Goal: Task Accomplishment & Management: Use online tool/utility

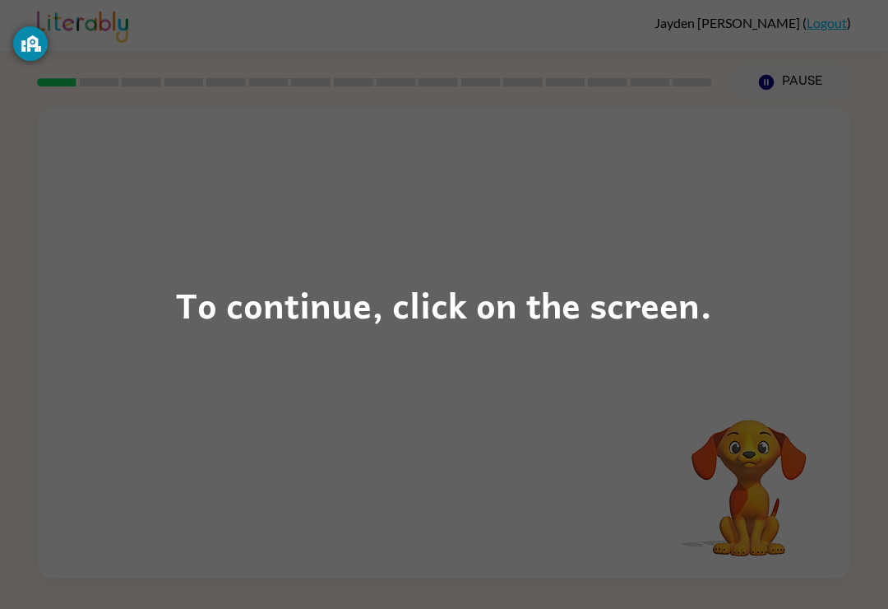
click at [345, 292] on div "To continue, click on the screen." at bounding box center [444, 304] width 536 height 56
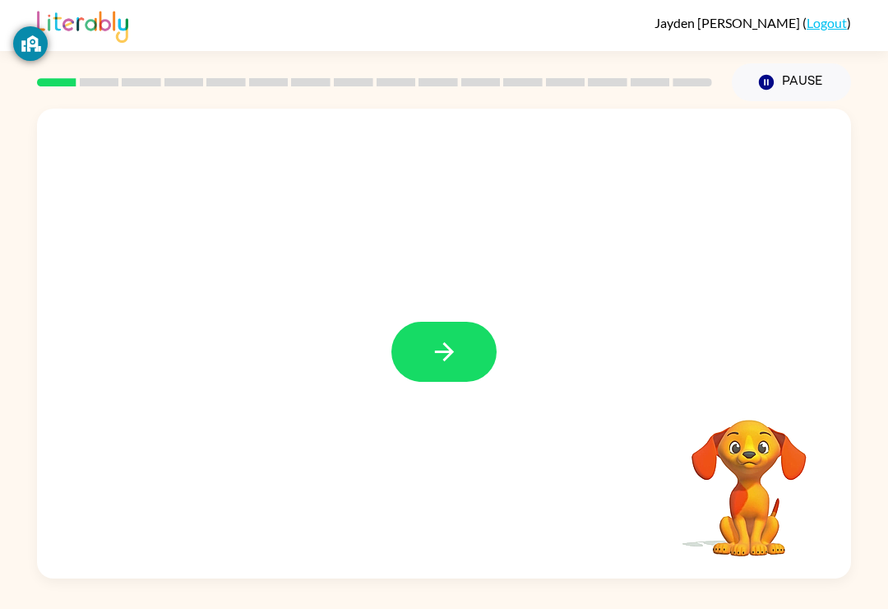
click at [438, 366] on icon "button" at bounding box center [444, 351] width 29 height 29
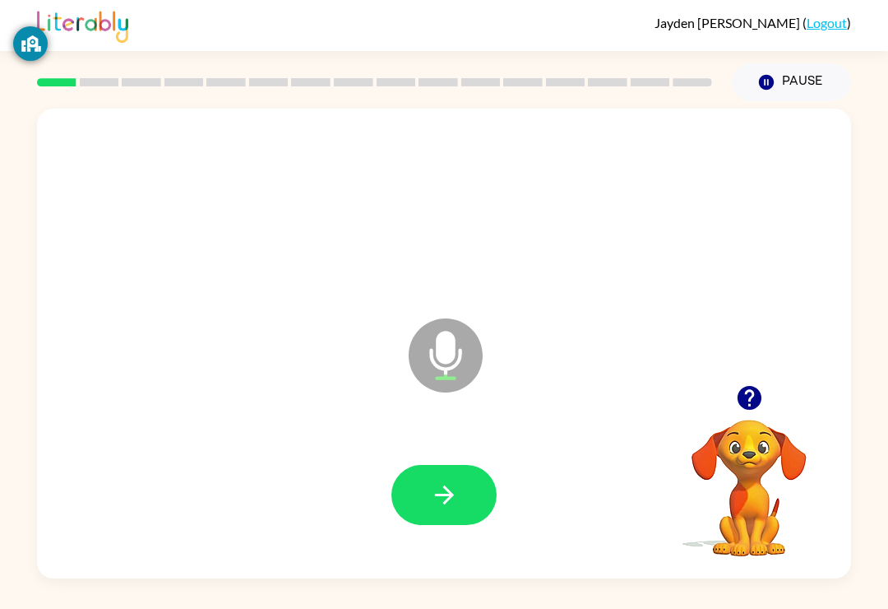
click at [466, 503] on button "button" at bounding box center [444, 495] width 105 height 60
click at [441, 489] on icon "button" at bounding box center [444, 494] width 29 height 29
click at [485, 520] on button "button" at bounding box center [444, 495] width 105 height 60
click at [455, 509] on icon "button" at bounding box center [444, 494] width 29 height 29
click at [475, 501] on button "button" at bounding box center [444, 495] width 105 height 60
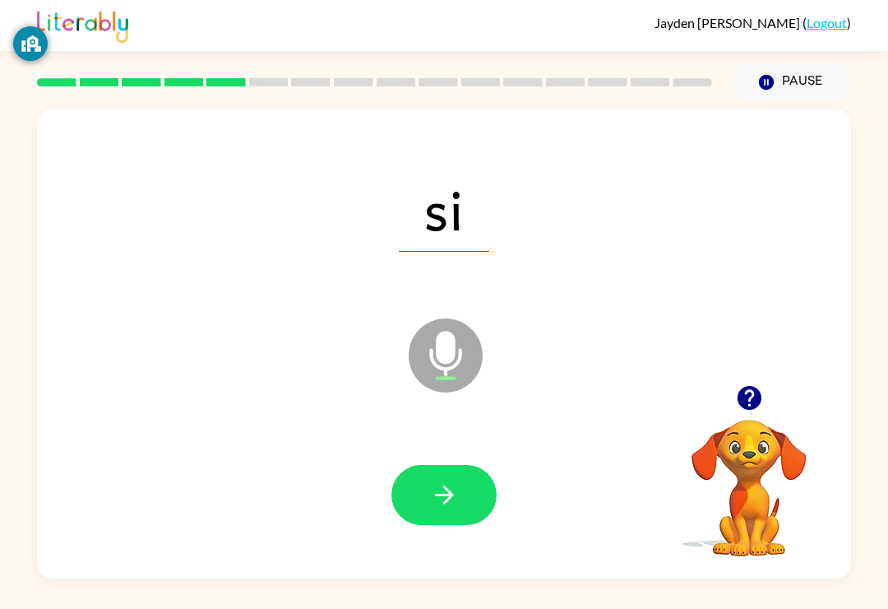
click at [463, 514] on button "button" at bounding box center [444, 495] width 105 height 60
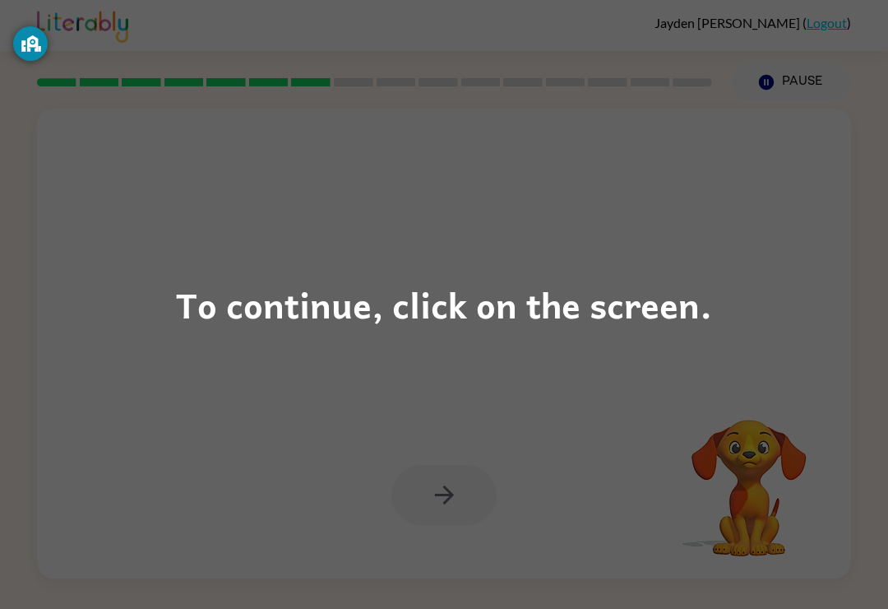
click at [374, 268] on div "To continue, click on the screen." at bounding box center [444, 304] width 888 height 609
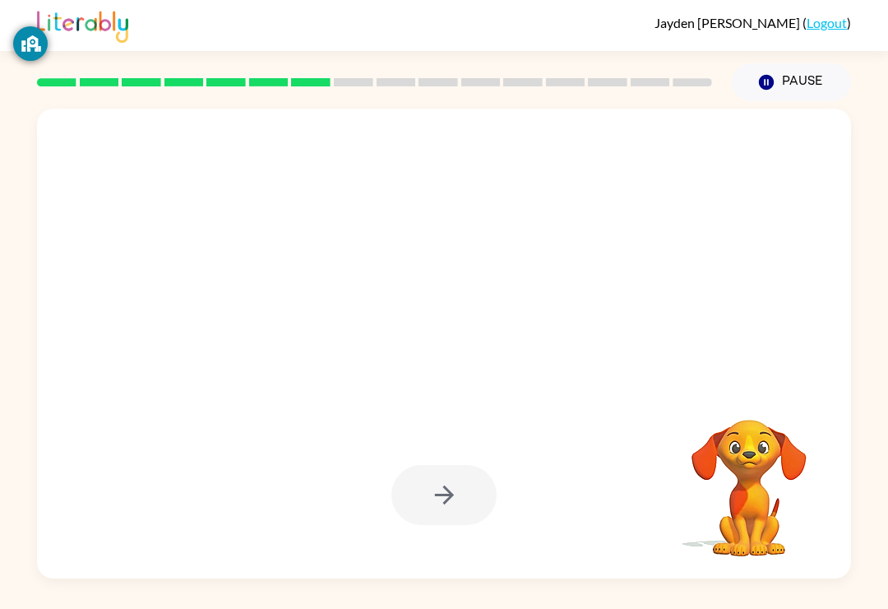
click at [373, 247] on div at bounding box center [443, 208] width 781 height 135
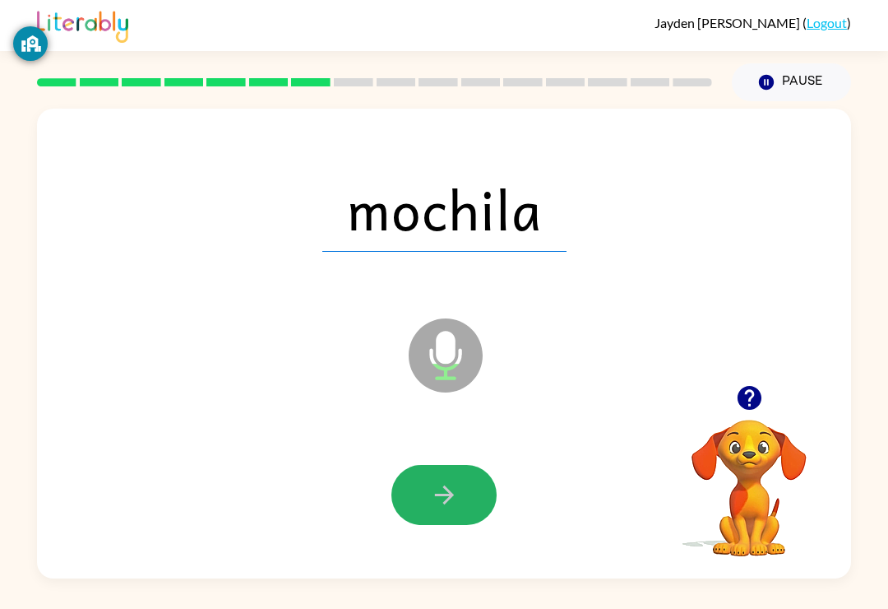
click at [457, 471] on button "button" at bounding box center [444, 495] width 105 height 60
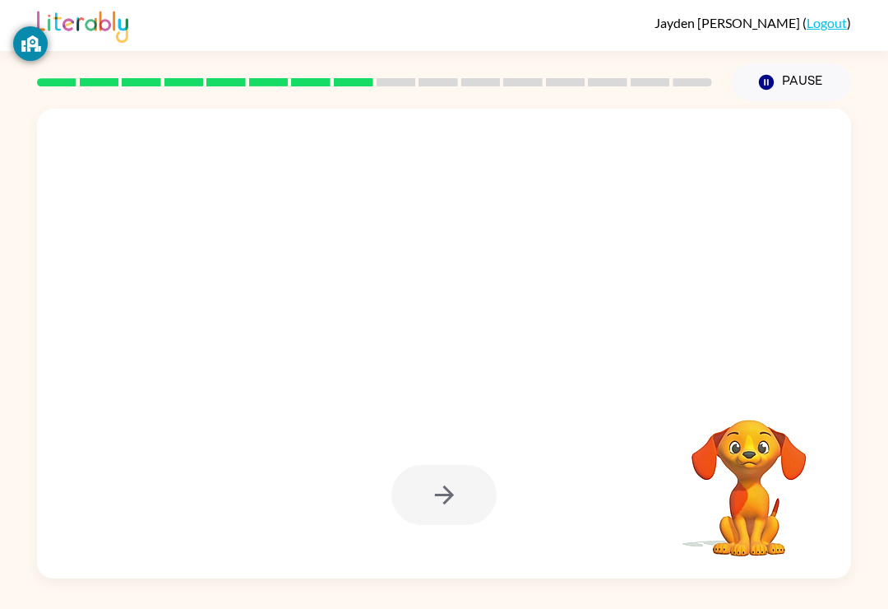
click at [774, 81] on icon "Pause" at bounding box center [767, 82] width 18 height 18
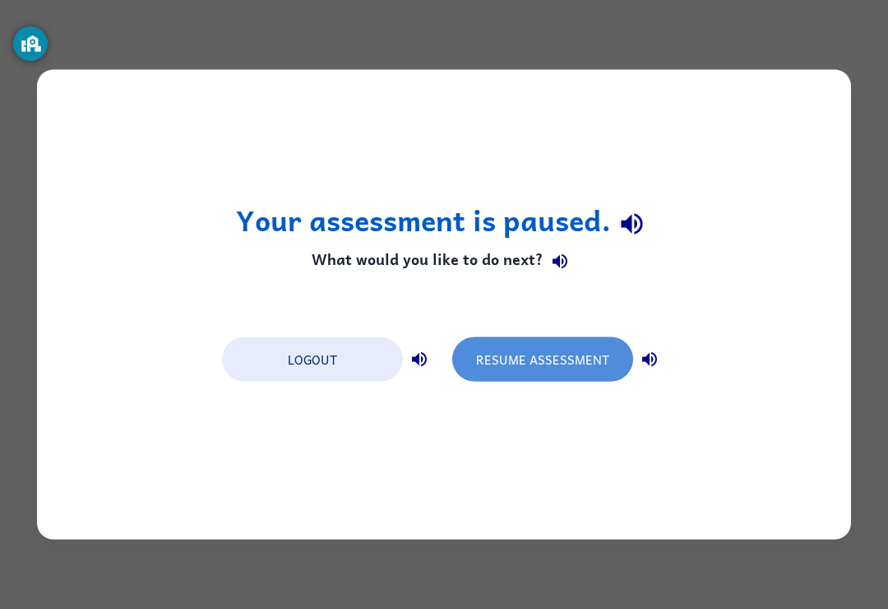
click at [542, 342] on button "Resume Assessment" at bounding box center [542, 359] width 181 height 44
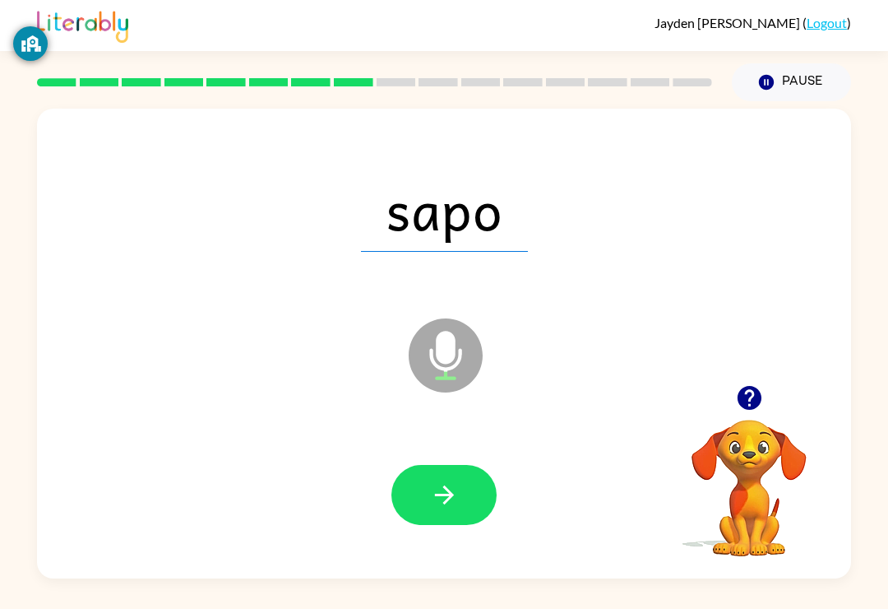
click at [418, 500] on button "button" at bounding box center [444, 495] width 105 height 60
click at [456, 503] on icon "button" at bounding box center [444, 494] width 29 height 29
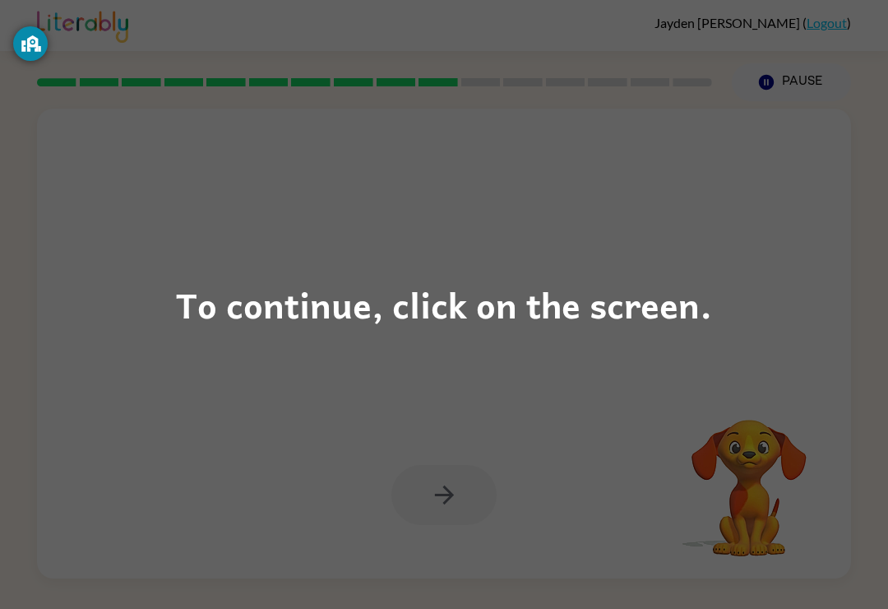
click at [173, 382] on div "To continue, click on the screen." at bounding box center [444, 304] width 888 height 609
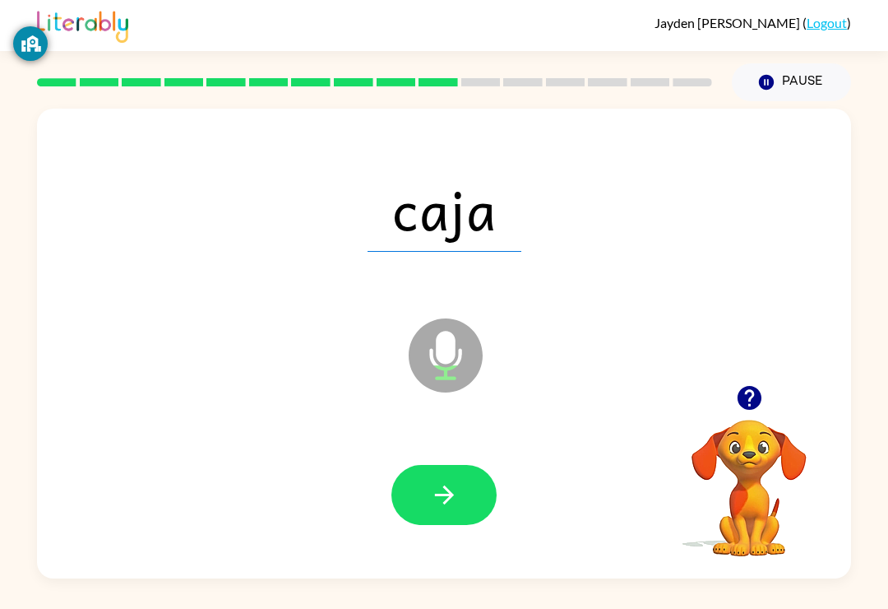
click at [463, 469] on button "button" at bounding box center [444, 495] width 105 height 60
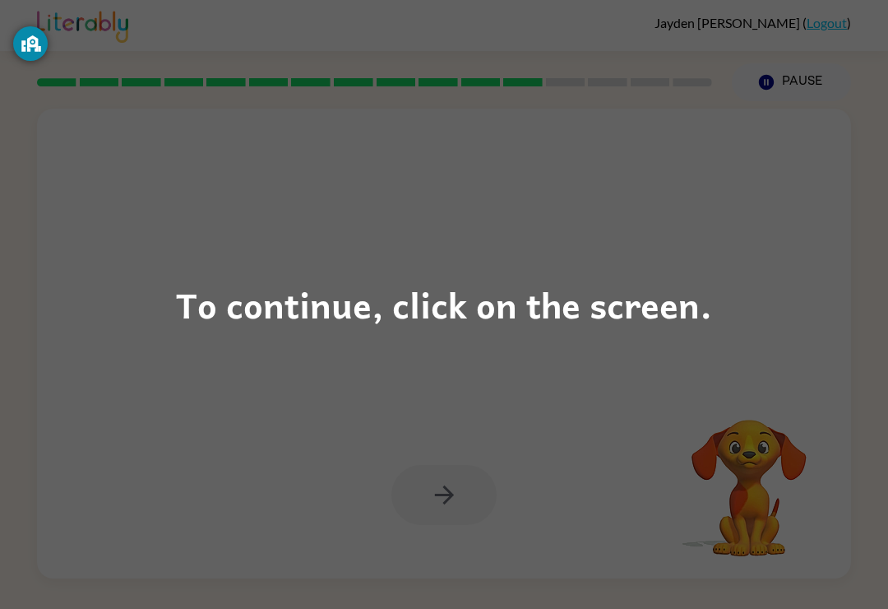
click at [733, 365] on div "To continue, click on the screen." at bounding box center [444, 304] width 888 height 609
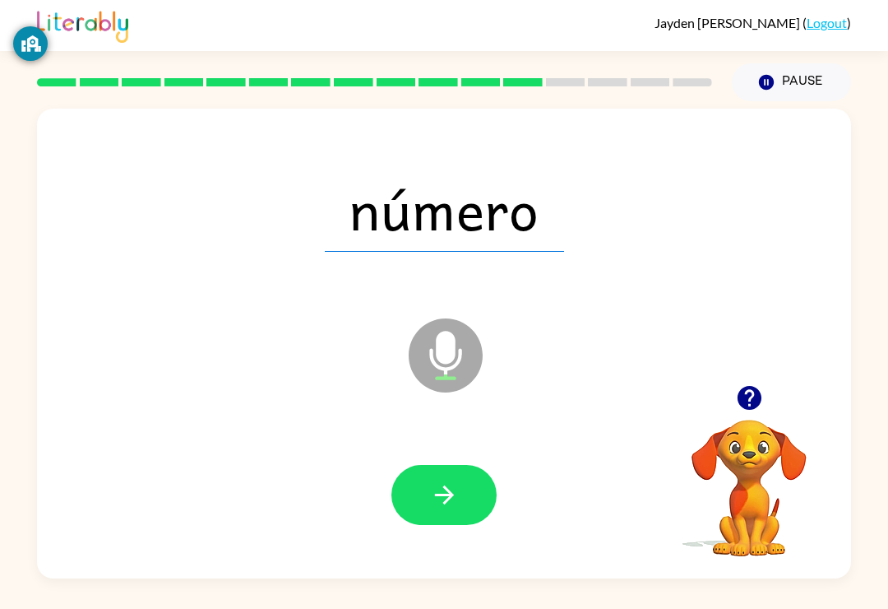
click at [434, 516] on button "button" at bounding box center [444, 495] width 105 height 60
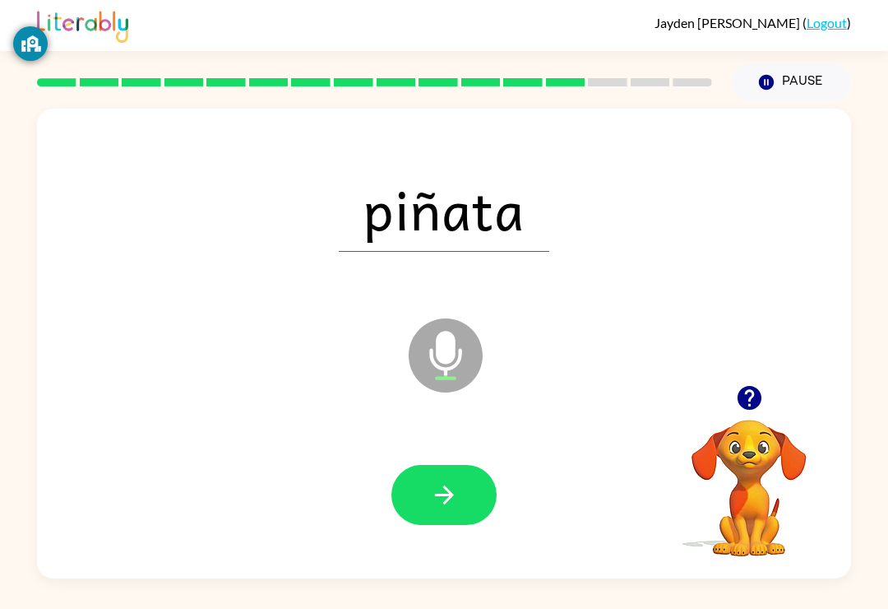
click at [458, 497] on icon "button" at bounding box center [444, 494] width 29 height 29
click at [475, 494] on button "button" at bounding box center [444, 495] width 105 height 60
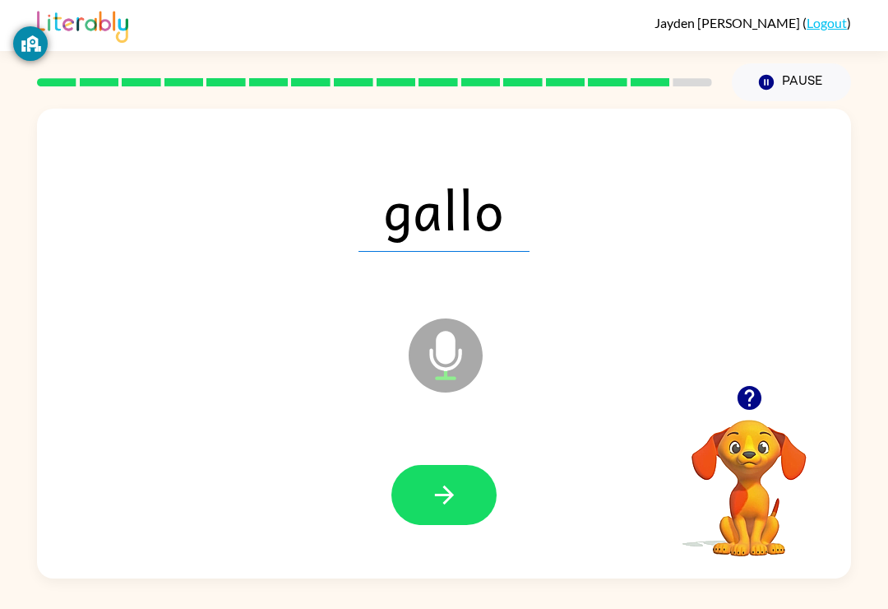
click at [422, 505] on button "button" at bounding box center [444, 495] width 105 height 60
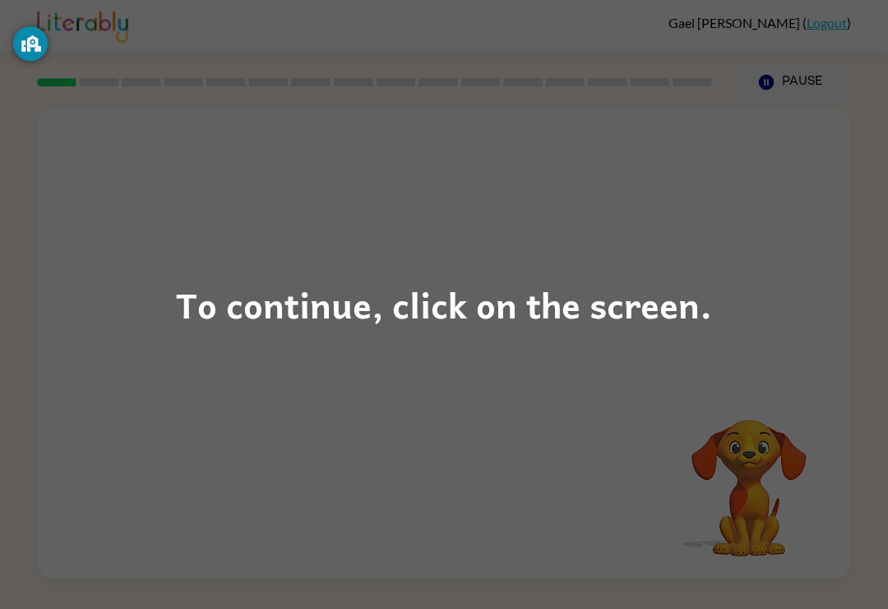
click at [429, 293] on div "To continue, click on the screen." at bounding box center [444, 304] width 536 height 56
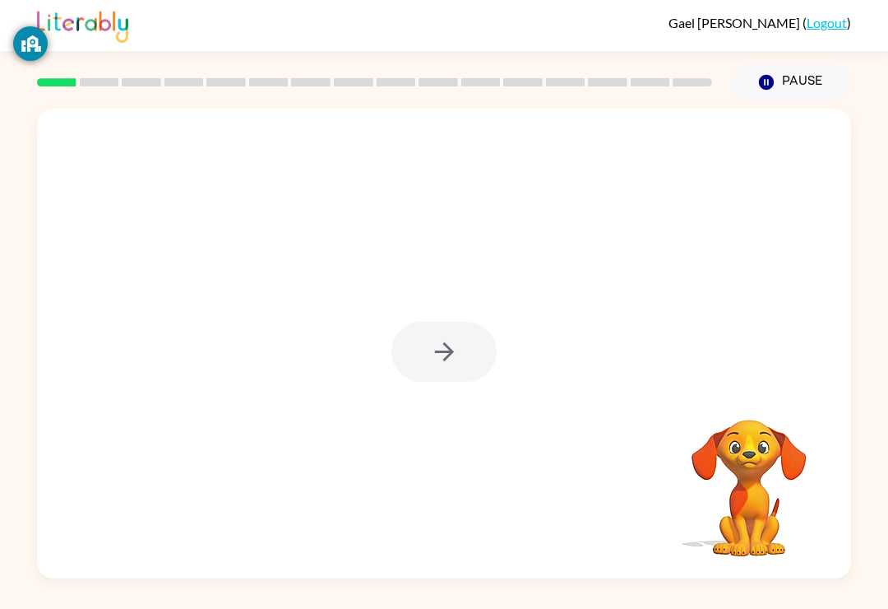
click at [434, 392] on div at bounding box center [444, 344] width 814 height 470
click at [456, 361] on div at bounding box center [444, 352] width 105 height 60
click at [450, 350] on icon "button" at bounding box center [443, 351] width 19 height 19
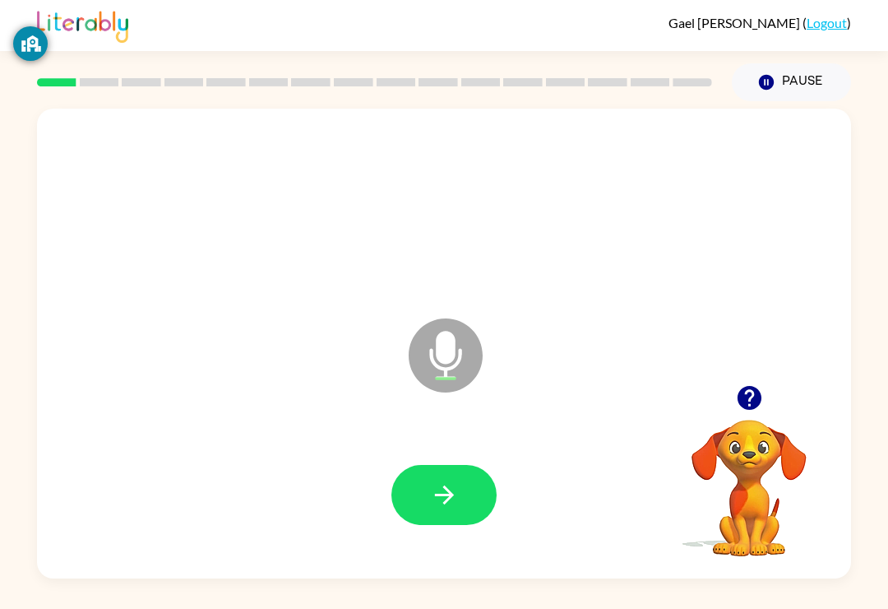
click at [457, 477] on button "button" at bounding box center [444, 495] width 105 height 60
click at [418, 464] on div at bounding box center [443, 495] width 781 height 135
click at [446, 501] on icon "button" at bounding box center [444, 494] width 29 height 29
click at [449, 496] on icon "button" at bounding box center [443, 494] width 19 height 19
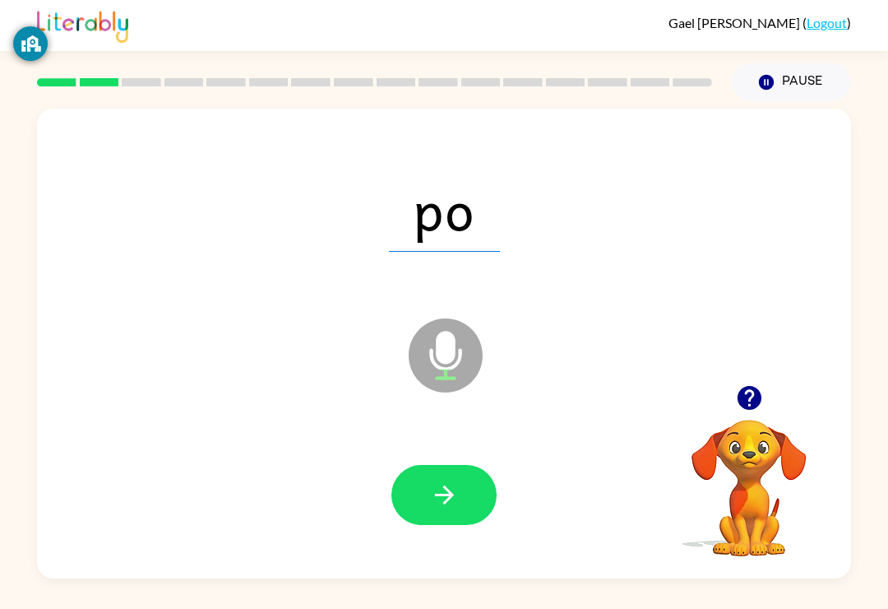
click at [463, 468] on button "button" at bounding box center [444, 495] width 105 height 60
click at [455, 467] on button "button" at bounding box center [444, 495] width 105 height 60
click at [433, 495] on icon "button" at bounding box center [444, 494] width 29 height 29
click at [446, 476] on button "button" at bounding box center [444, 495] width 105 height 60
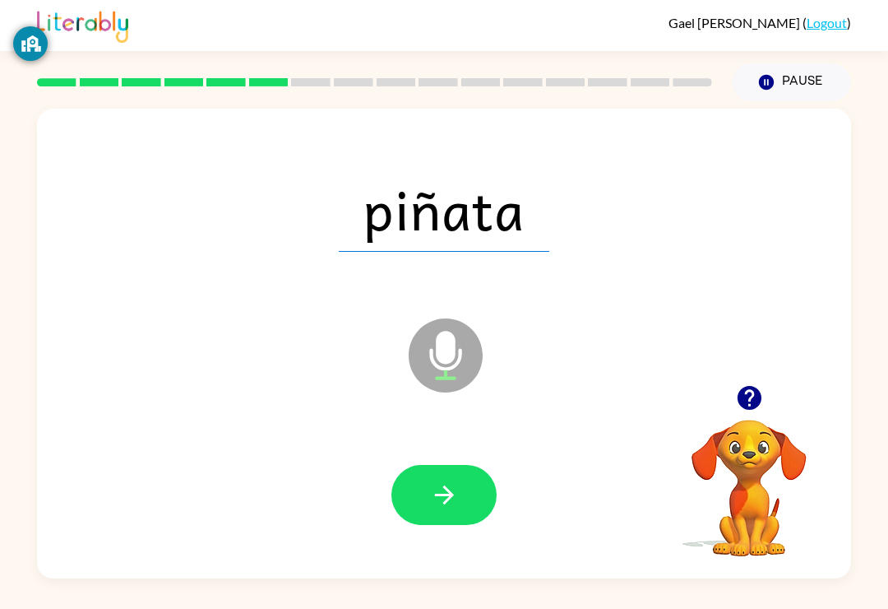
click at [443, 490] on icon "button" at bounding box center [444, 494] width 29 height 29
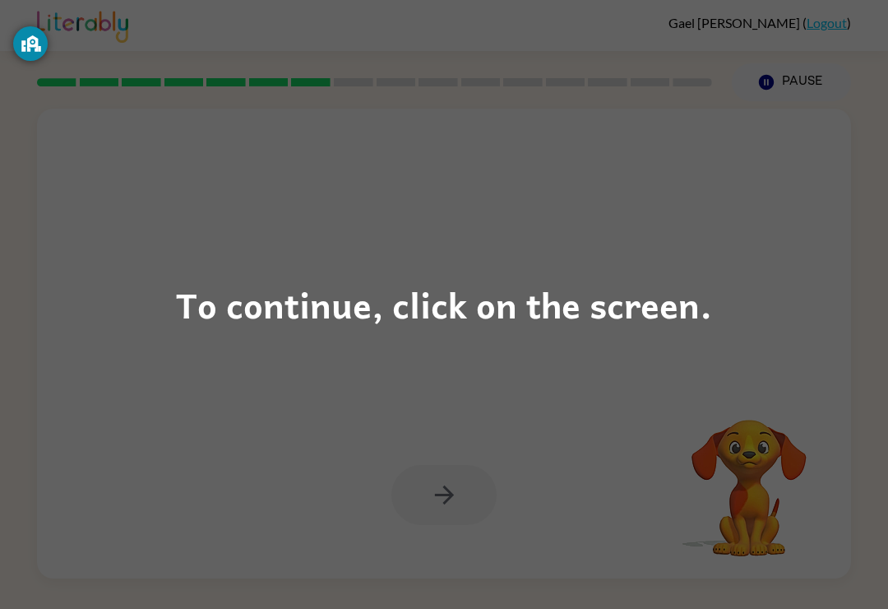
click at [604, 392] on div "To continue, click on the screen." at bounding box center [444, 304] width 888 height 609
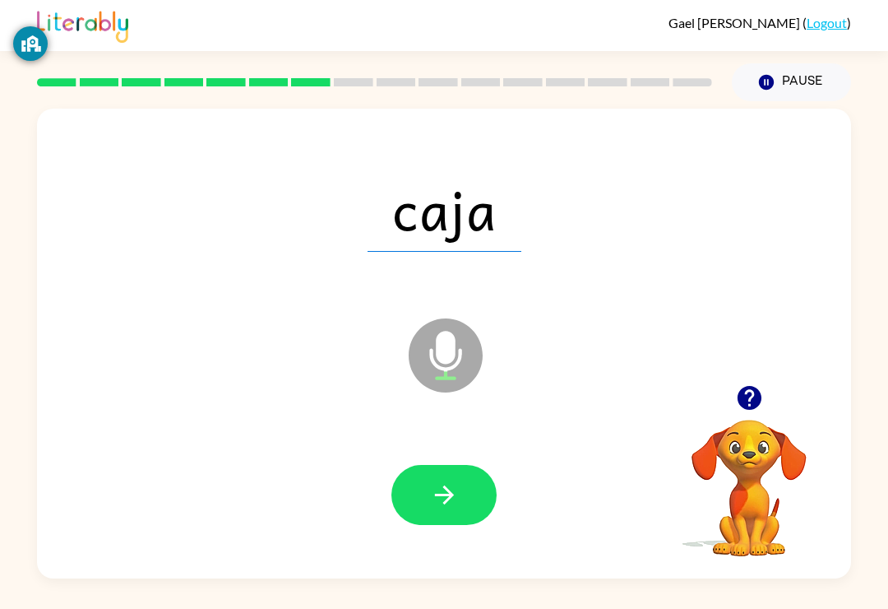
click at [469, 502] on button "button" at bounding box center [444, 495] width 105 height 60
click at [445, 497] on icon "button" at bounding box center [444, 494] width 29 height 29
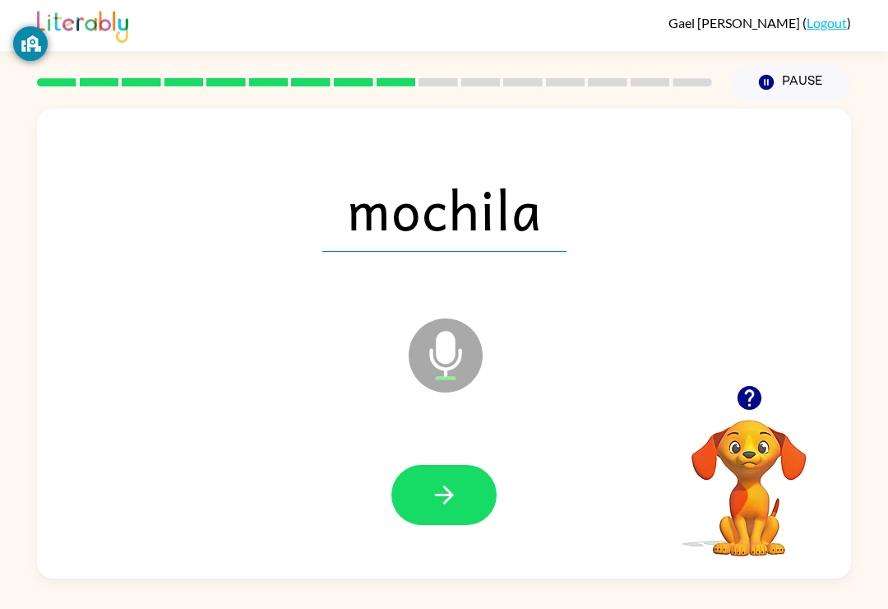
click at [453, 478] on button "button" at bounding box center [444, 495] width 105 height 60
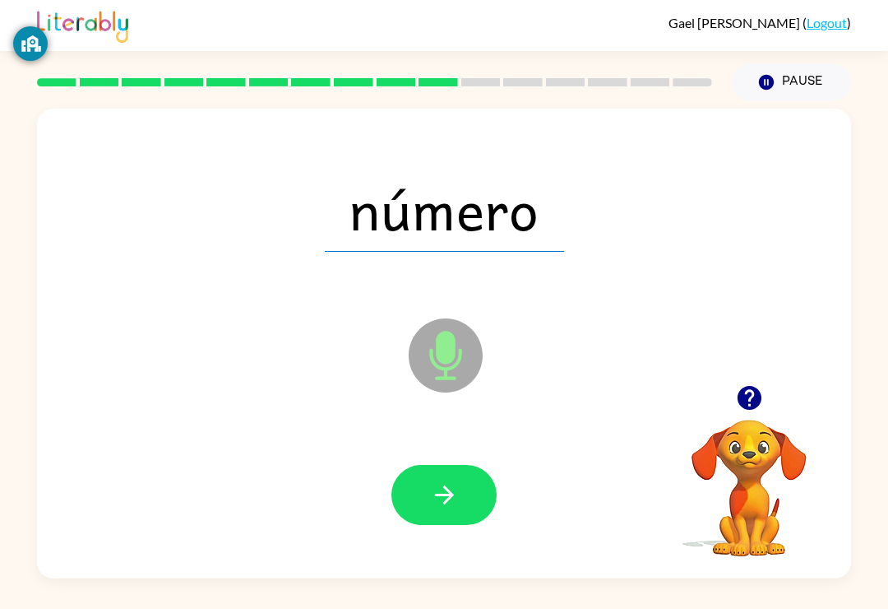
click at [423, 466] on button "button" at bounding box center [444, 495] width 105 height 60
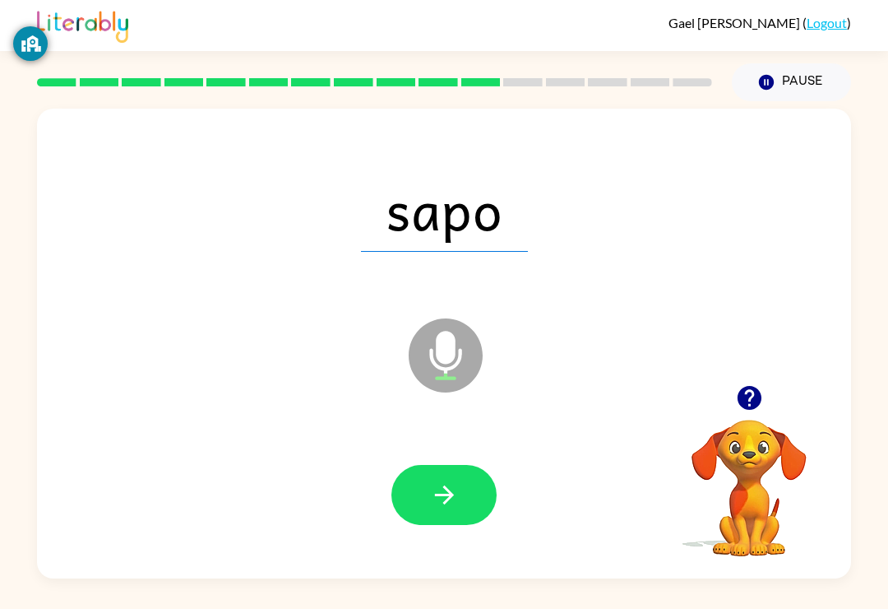
click at [457, 483] on icon "button" at bounding box center [444, 494] width 29 height 29
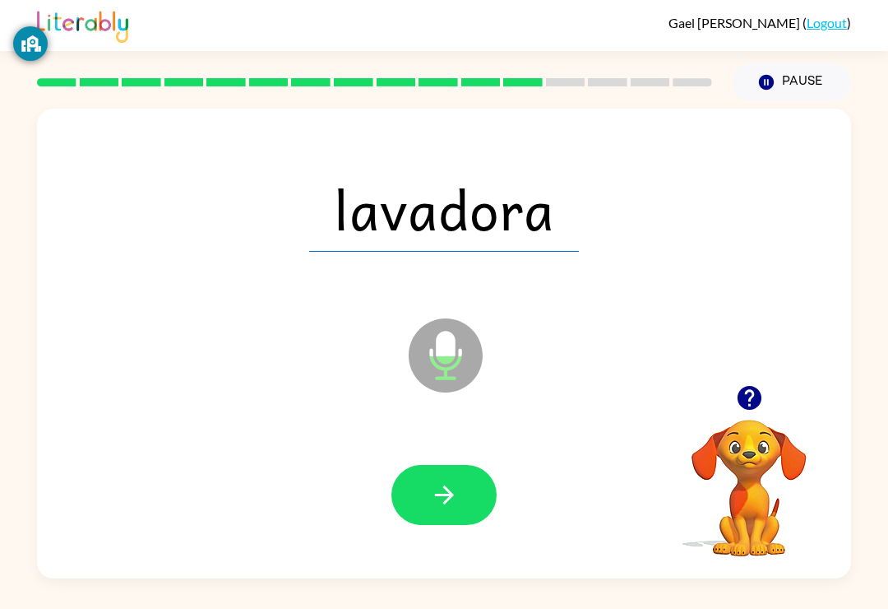
scroll to position [0, 0]
click at [432, 513] on button "button" at bounding box center [444, 495] width 105 height 60
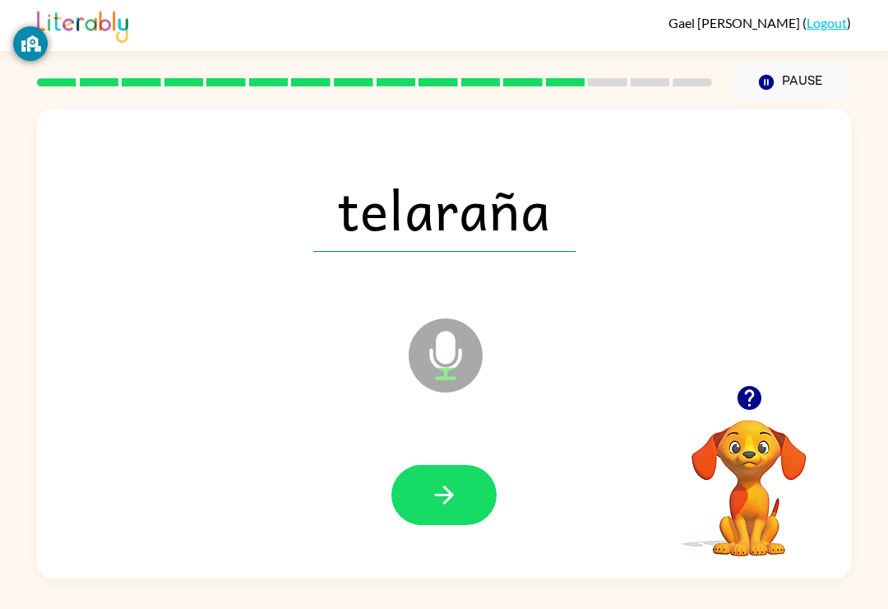
click at [456, 502] on icon "button" at bounding box center [444, 494] width 29 height 29
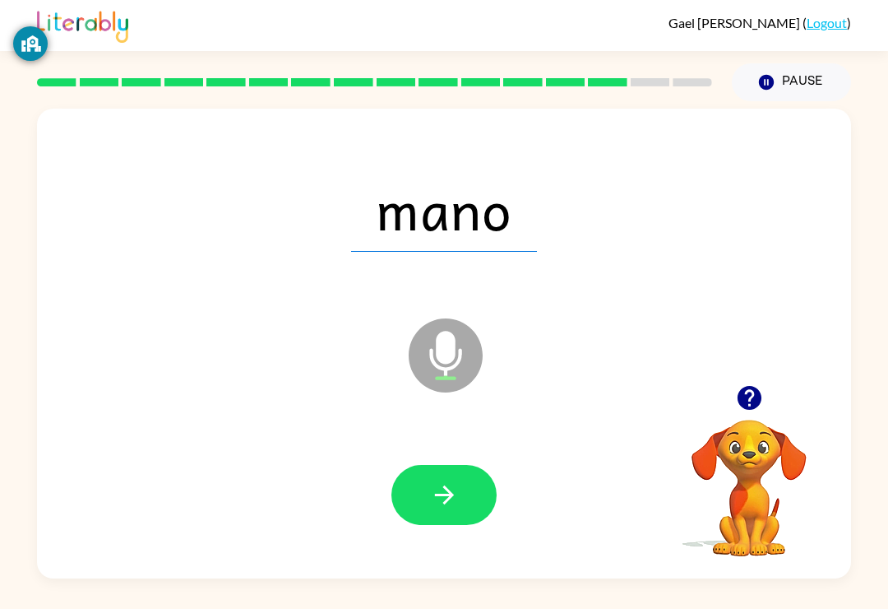
click at [452, 507] on icon "button" at bounding box center [444, 494] width 29 height 29
click at [448, 505] on icon "button" at bounding box center [444, 494] width 29 height 29
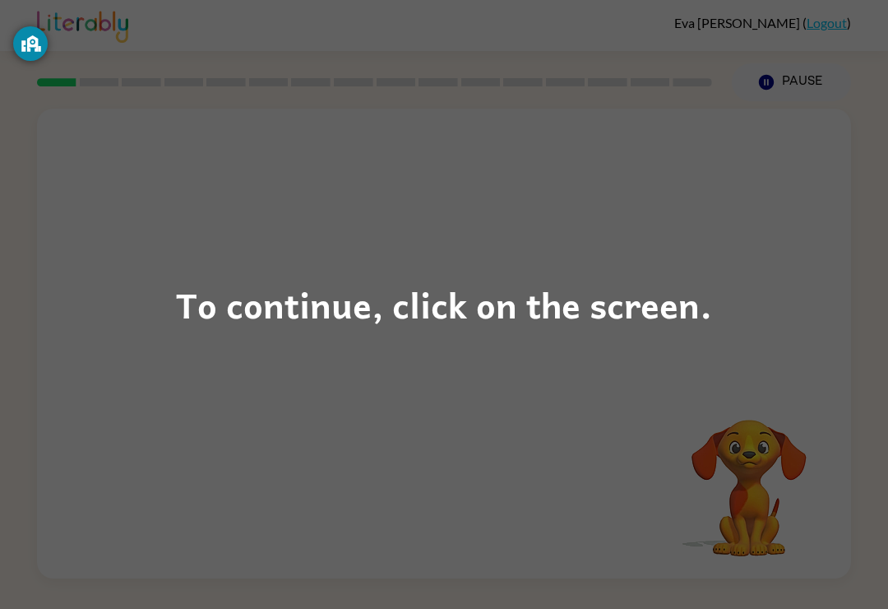
click at [342, 335] on div "To continue, click on the screen." at bounding box center [444, 304] width 888 height 609
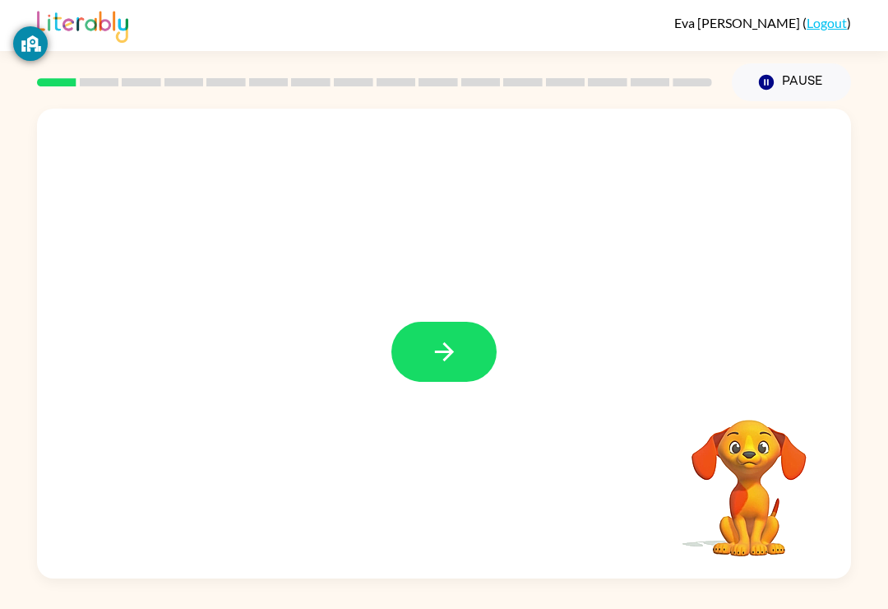
click at [420, 346] on button "button" at bounding box center [444, 352] width 105 height 60
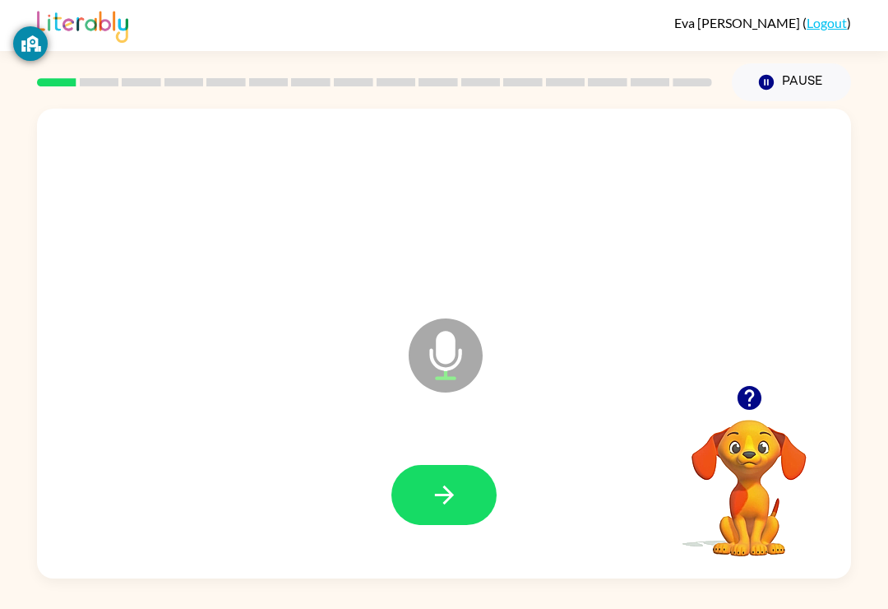
click at [448, 483] on icon "button" at bounding box center [444, 494] width 29 height 29
click at [448, 505] on icon "button" at bounding box center [444, 494] width 29 height 29
click at [457, 491] on icon "button" at bounding box center [444, 494] width 29 height 29
click at [446, 503] on icon "button" at bounding box center [443, 494] width 19 height 19
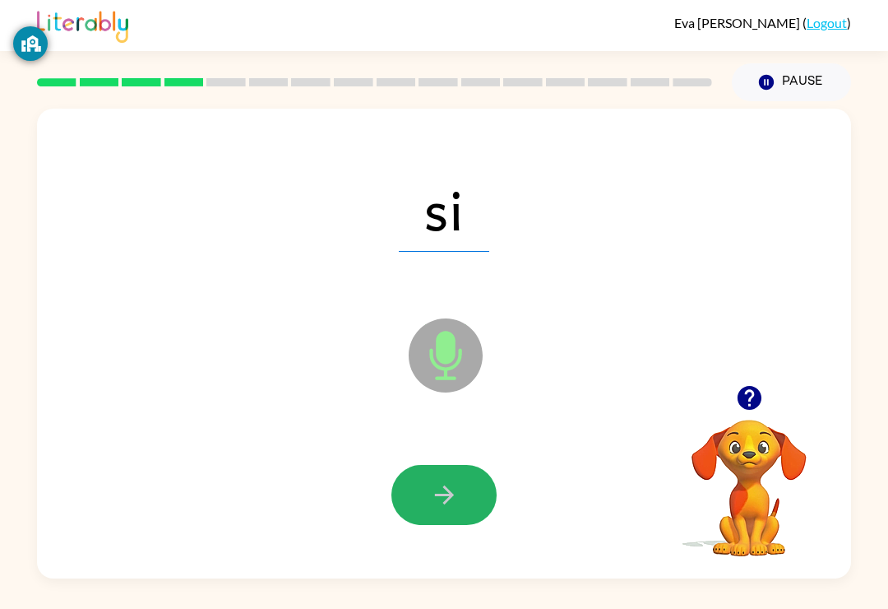
click at [452, 508] on icon "button" at bounding box center [444, 494] width 29 height 29
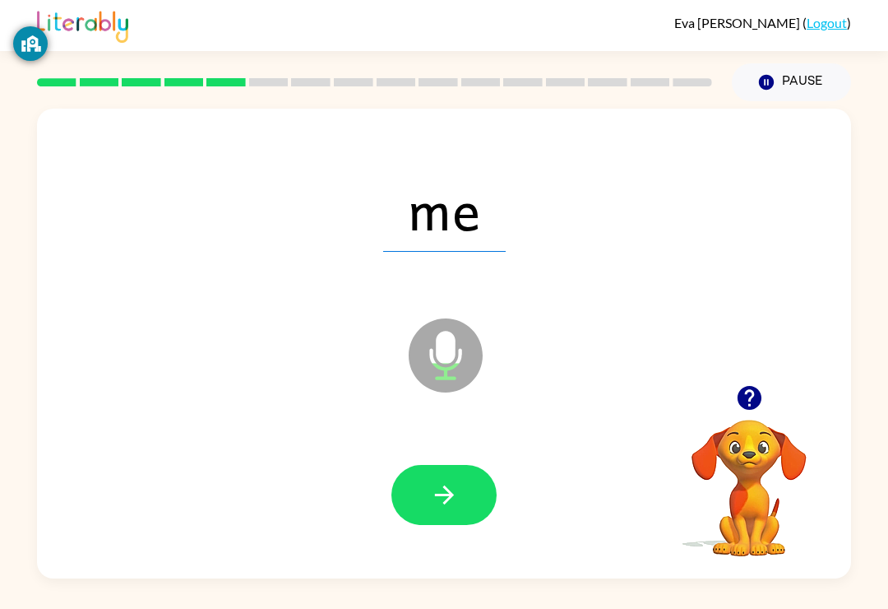
click at [450, 489] on icon "button" at bounding box center [444, 494] width 29 height 29
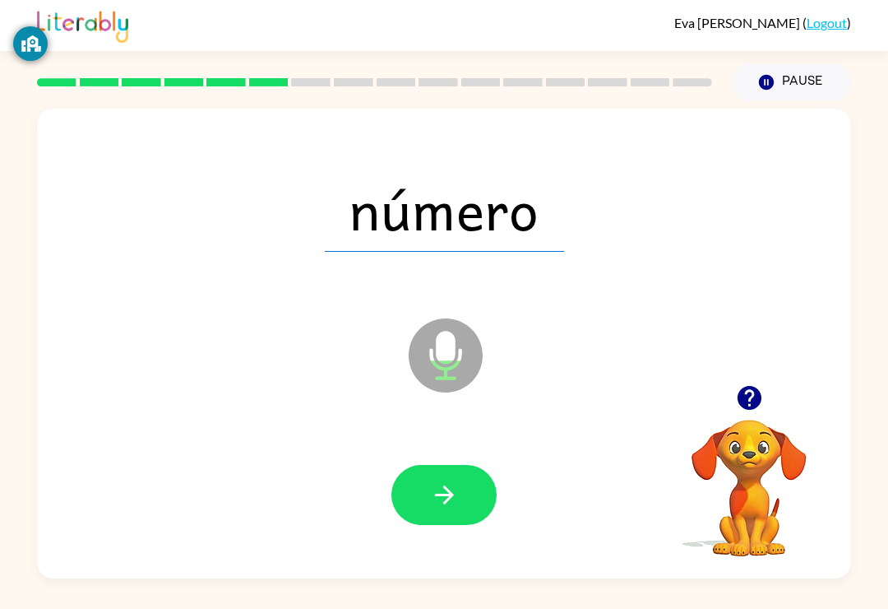
click at [450, 470] on button "button" at bounding box center [444, 495] width 105 height 60
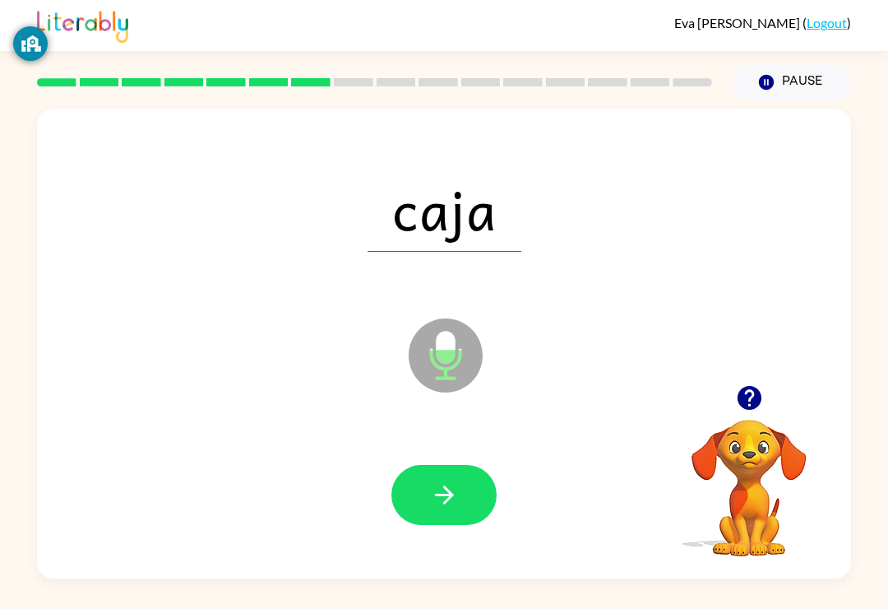
click at [448, 486] on icon "button" at bounding box center [444, 494] width 29 height 29
click at [437, 480] on button "button" at bounding box center [444, 495] width 105 height 60
click at [434, 507] on icon "button" at bounding box center [444, 494] width 29 height 29
click at [437, 494] on icon "button" at bounding box center [444, 494] width 29 height 29
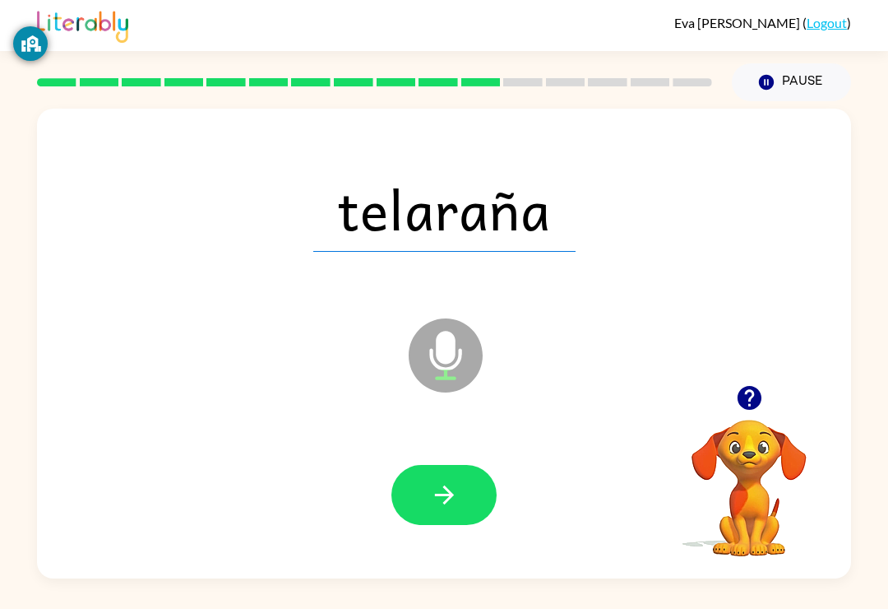
click at [416, 512] on button "button" at bounding box center [444, 495] width 105 height 60
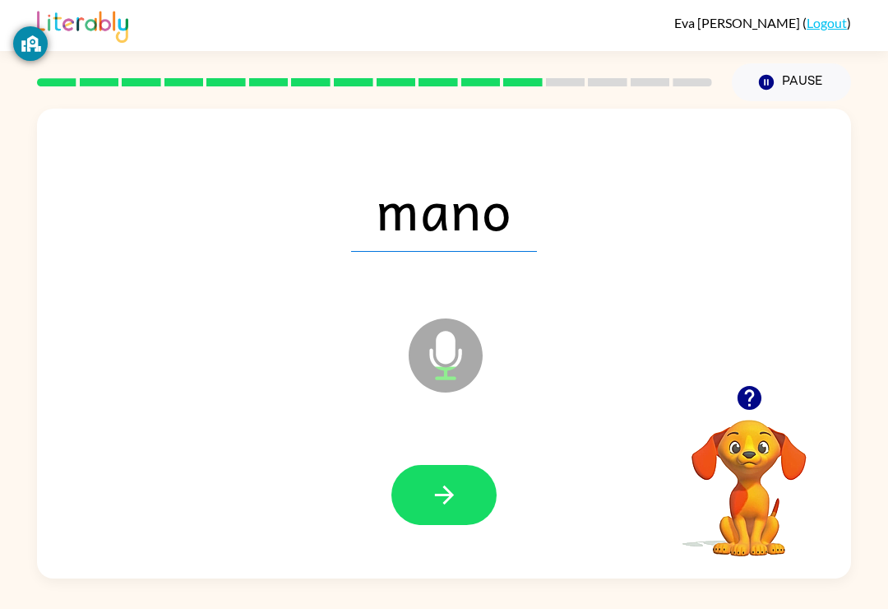
click at [454, 505] on icon "button" at bounding box center [444, 494] width 29 height 29
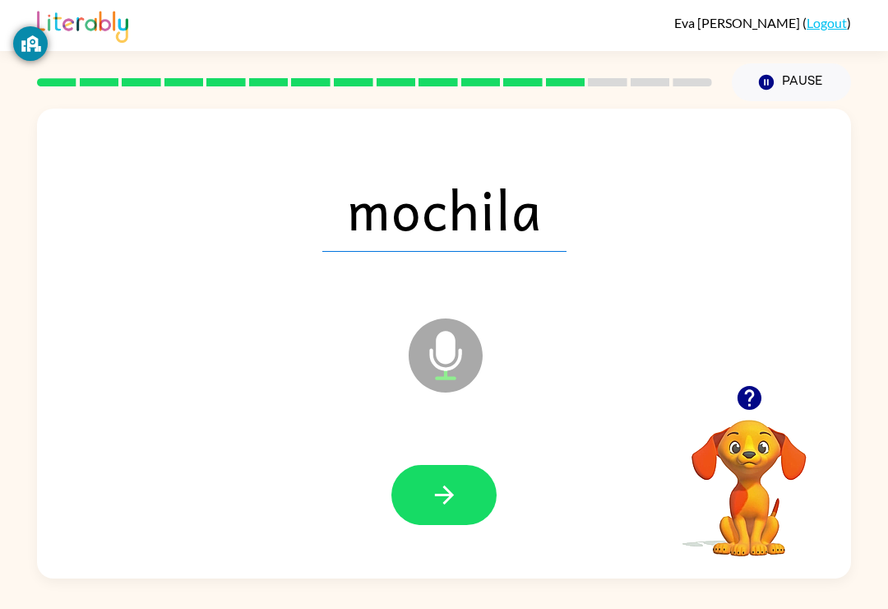
click at [420, 509] on button "button" at bounding box center [444, 495] width 105 height 60
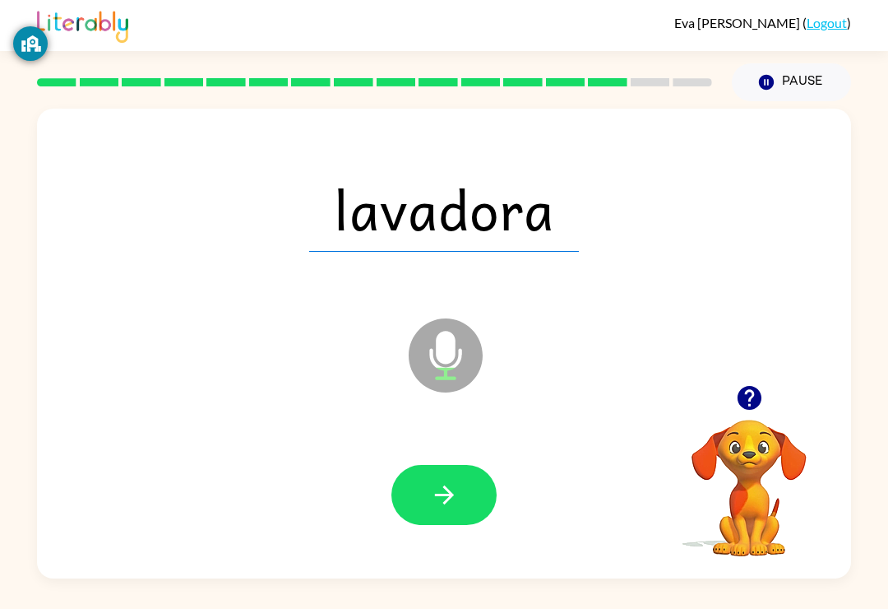
click at [456, 489] on icon "button" at bounding box center [444, 494] width 29 height 29
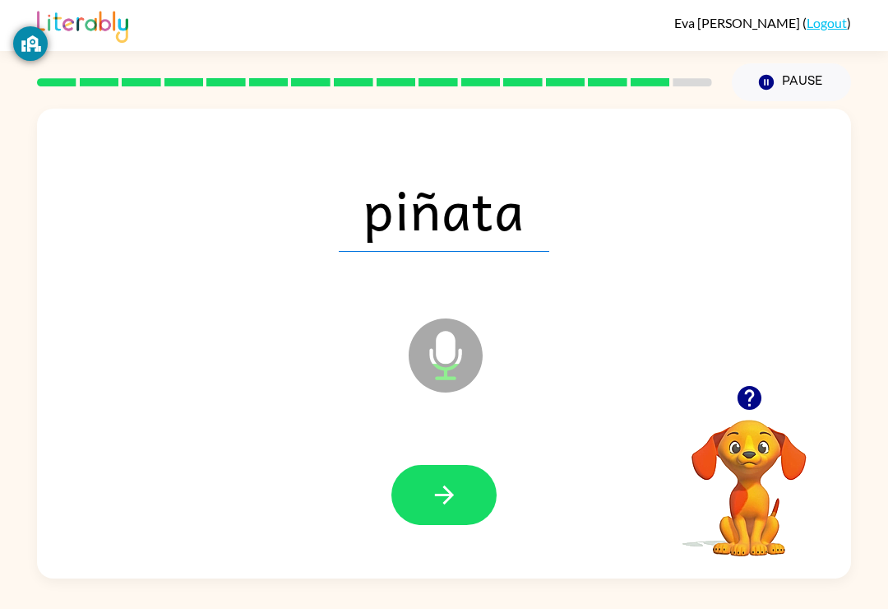
click at [460, 517] on button "button" at bounding box center [444, 495] width 105 height 60
